Goal: Task Accomplishment & Management: Use online tool/utility

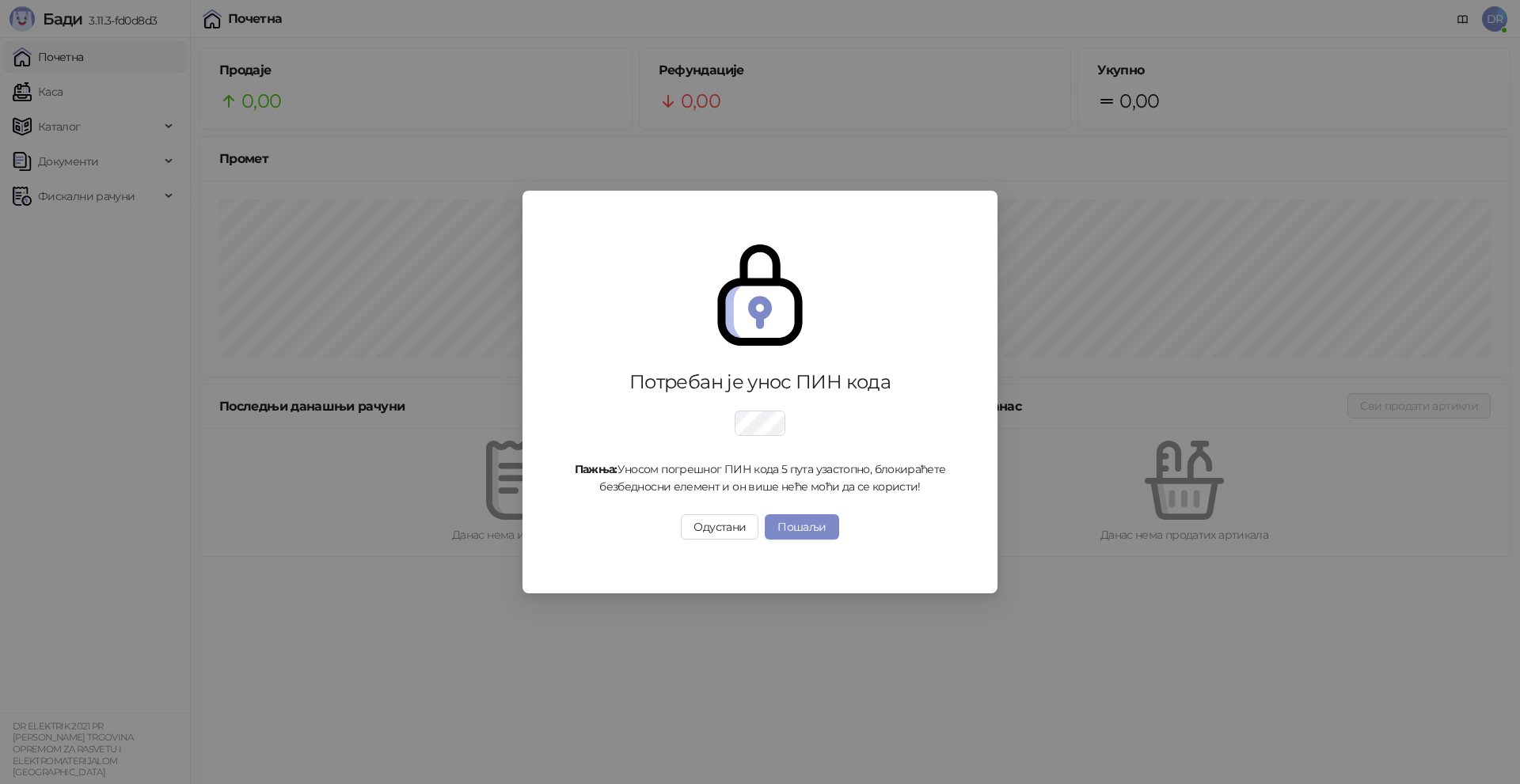
click at [760, 389] on div "Потребан је унос ПИН кода Пажња: Уносом погрешног ПИН кода 5 пута узастопно, бл…" at bounding box center [760, 391] width 437 height 371
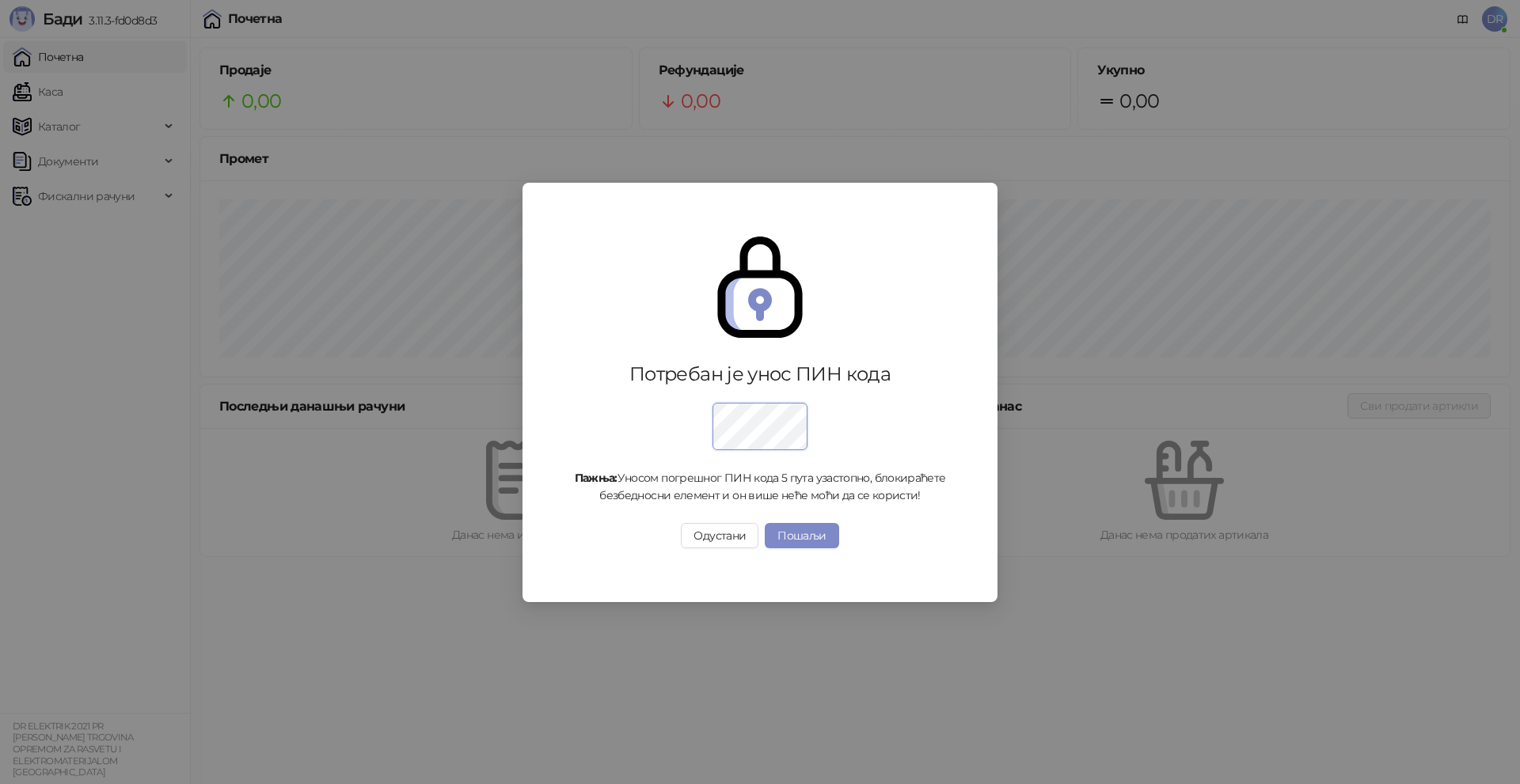
click at [807, 524] on button "Пошаљи" at bounding box center [801, 536] width 73 height 26
